Goal: Navigation & Orientation: Find specific page/section

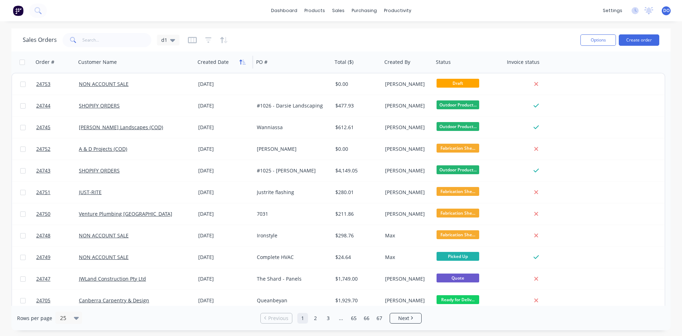
click at [243, 63] on icon "button" at bounding box center [244, 62] width 3 height 5
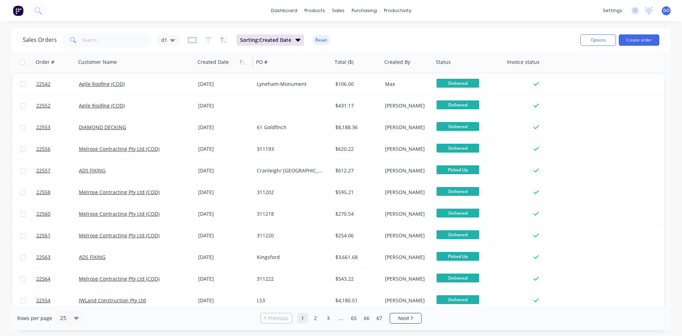
click at [243, 63] on icon "button" at bounding box center [244, 62] width 3 height 5
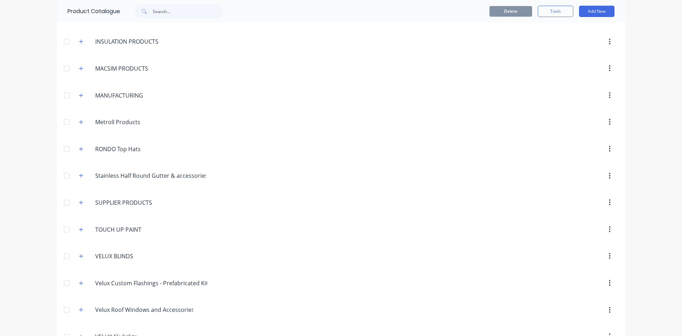
scroll to position [624, 0]
